Goal: Task Accomplishment & Management: Complete application form

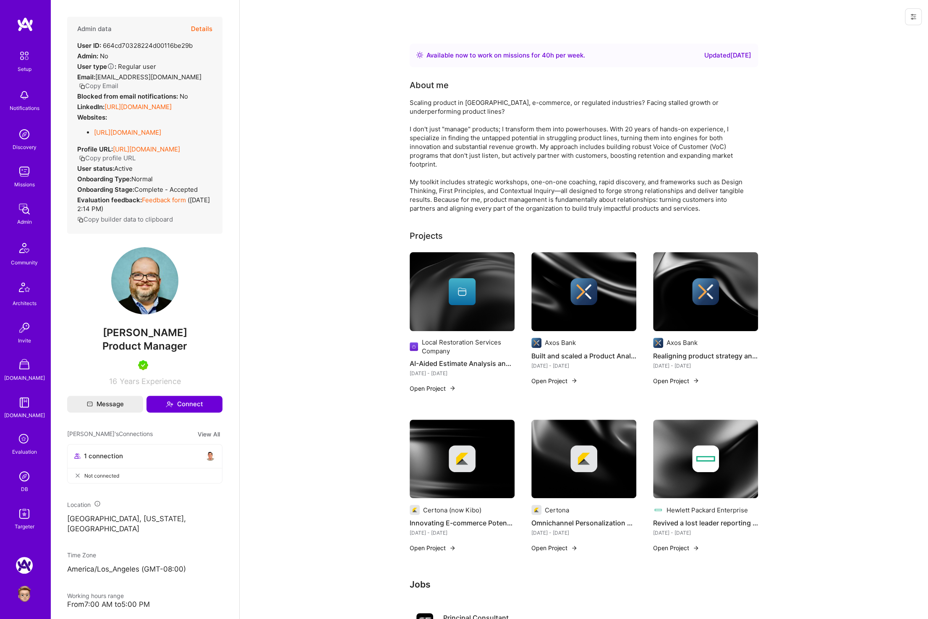
click at [202, 23] on button "Details" at bounding box center [201, 29] width 21 height 24
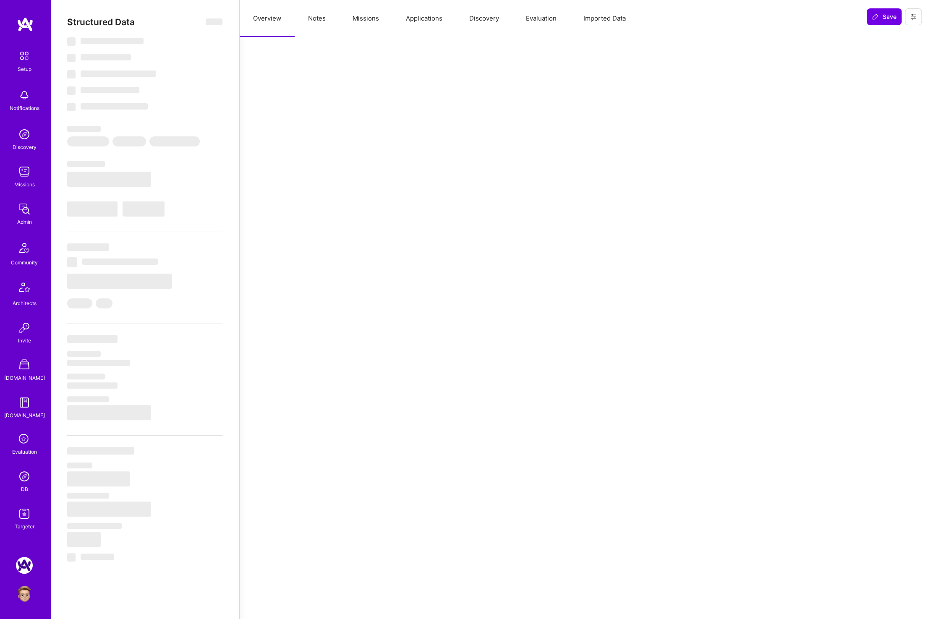
click at [418, 13] on button "Applications" at bounding box center [423, 18] width 63 height 37
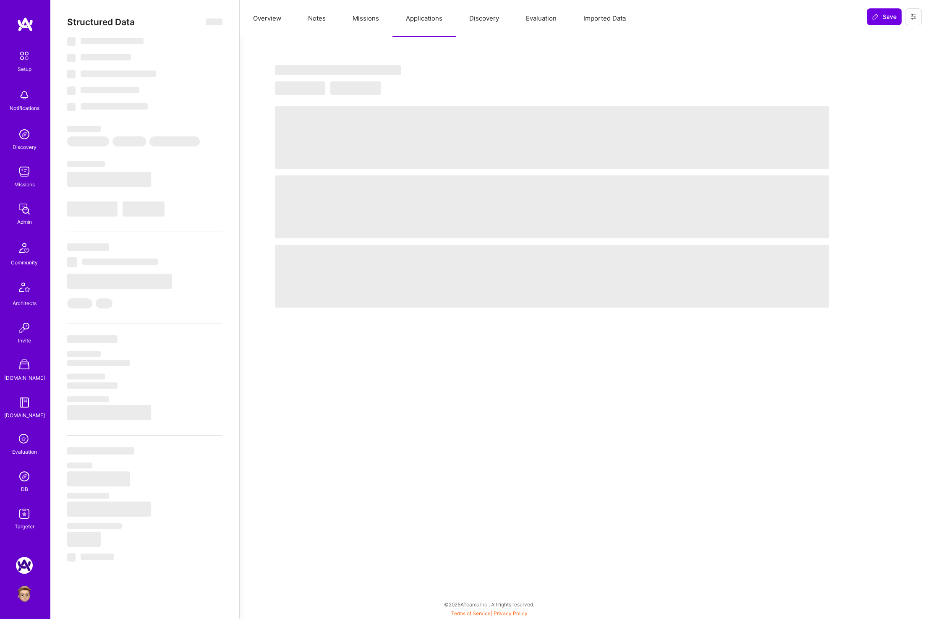
select select "Right Now"
select select "5"
select select "7"
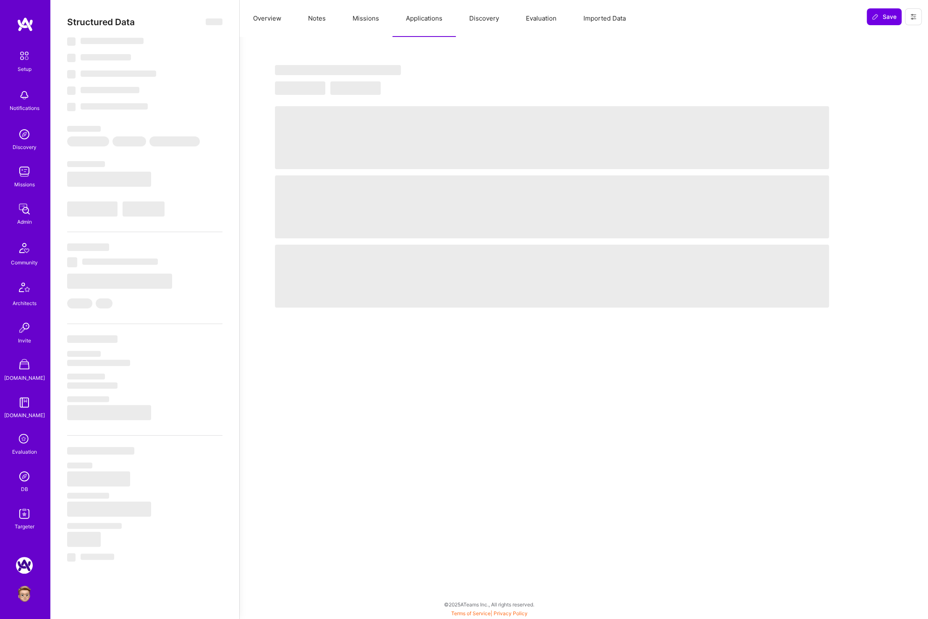
select select "US"
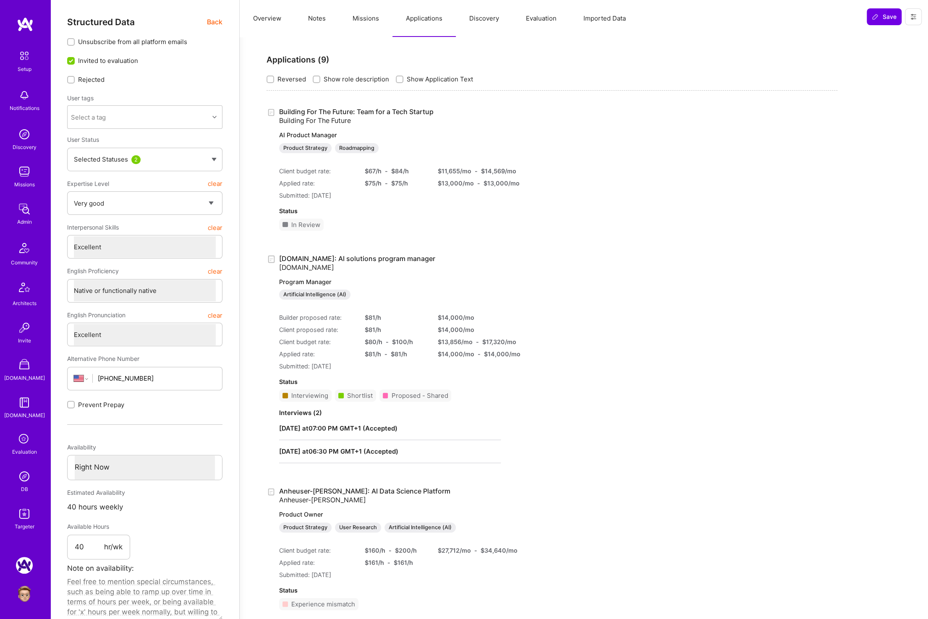
click at [345, 258] on link "A.Team: AI solutions program manager A.Team Program Manager Artificial Intellig…" at bounding box center [390, 277] width 222 height 46
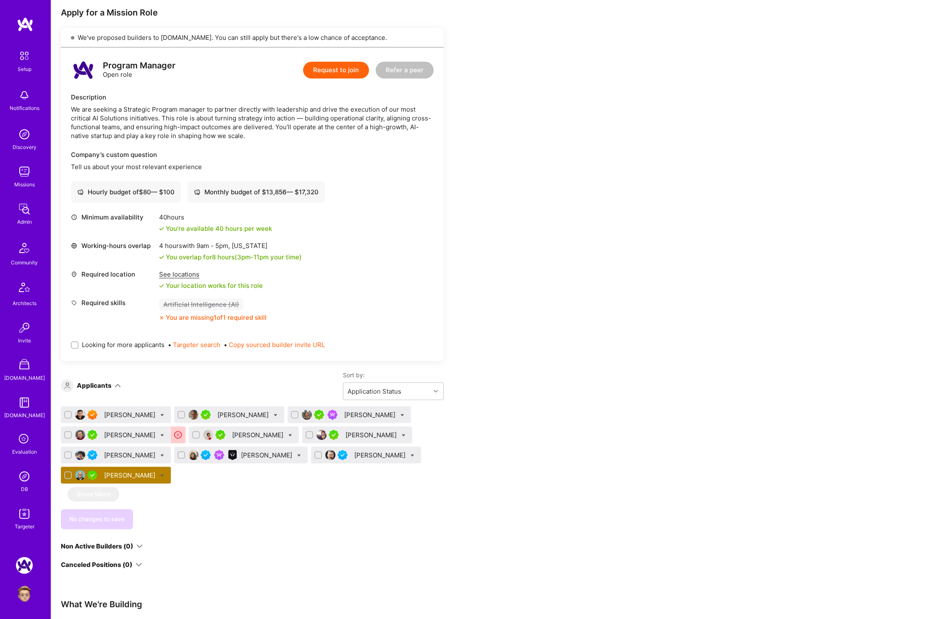
scroll to position [148, 0]
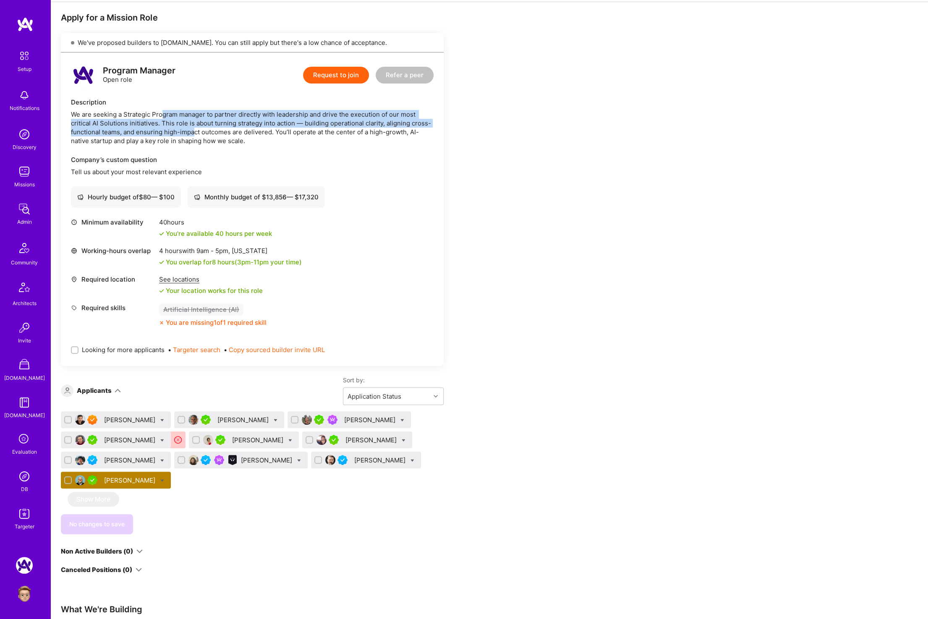
drag, startPoint x: 163, startPoint y: 111, endPoint x: 195, endPoint y: 128, distance: 35.5
click at [195, 128] on div "We are seeking a Strategic Program manager to partner directly with leadership …" at bounding box center [252, 127] width 363 height 35
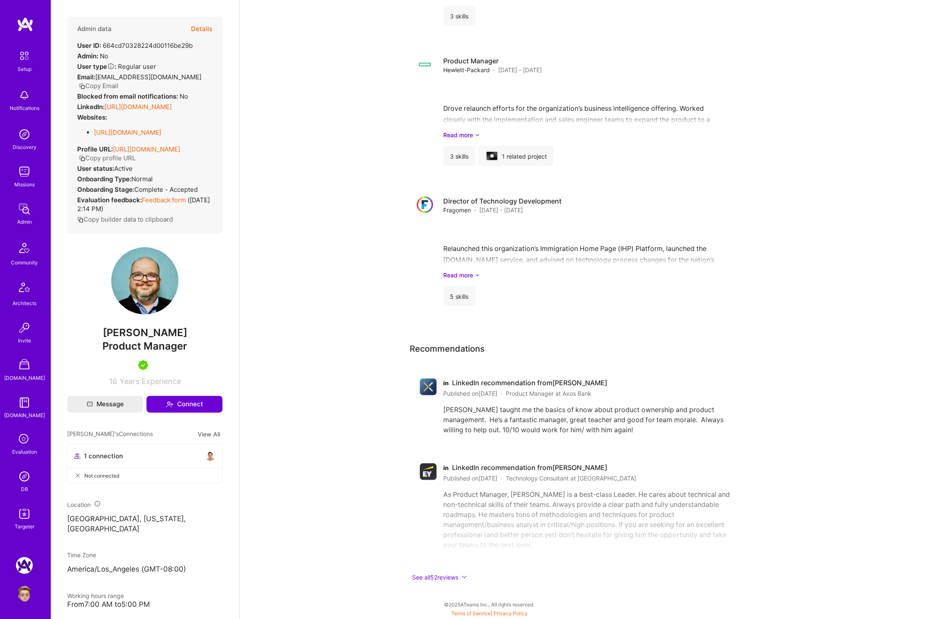
scroll to position [1537, 0]
click at [423, 575] on button "See all 52 reviews" at bounding box center [578, 578] width 336 height 10
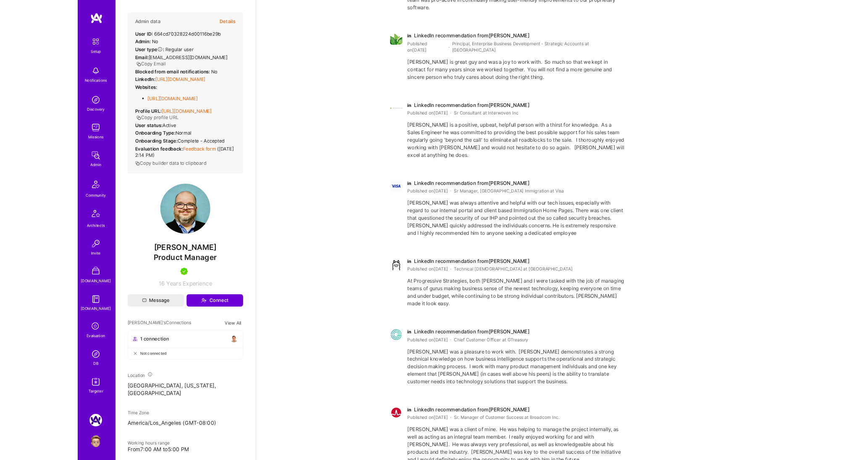
scroll to position [6996, 0]
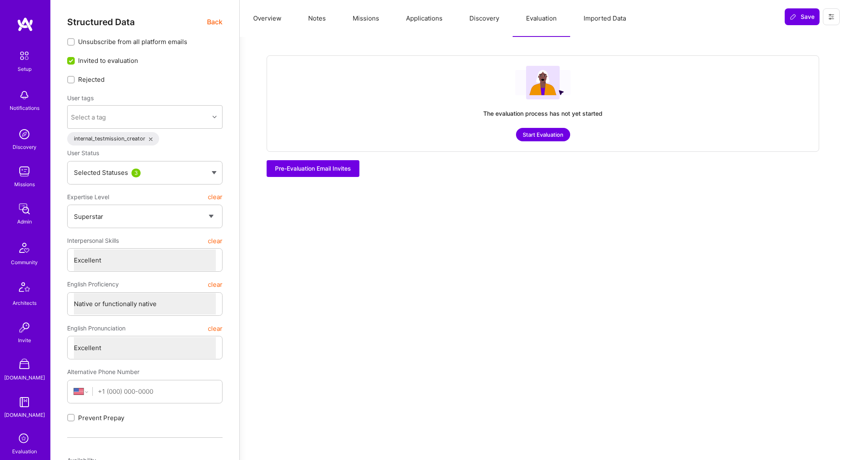
select select "7"
select select "US"
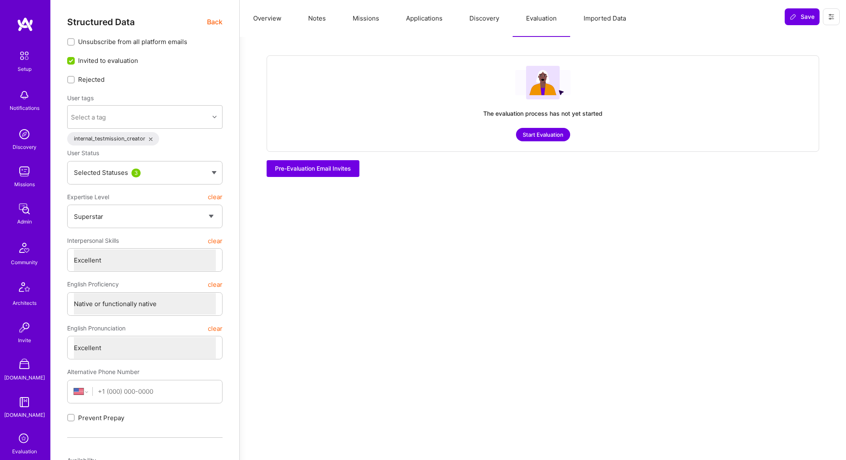
select select "Right Now"
